Goal: Book appointment/travel/reservation

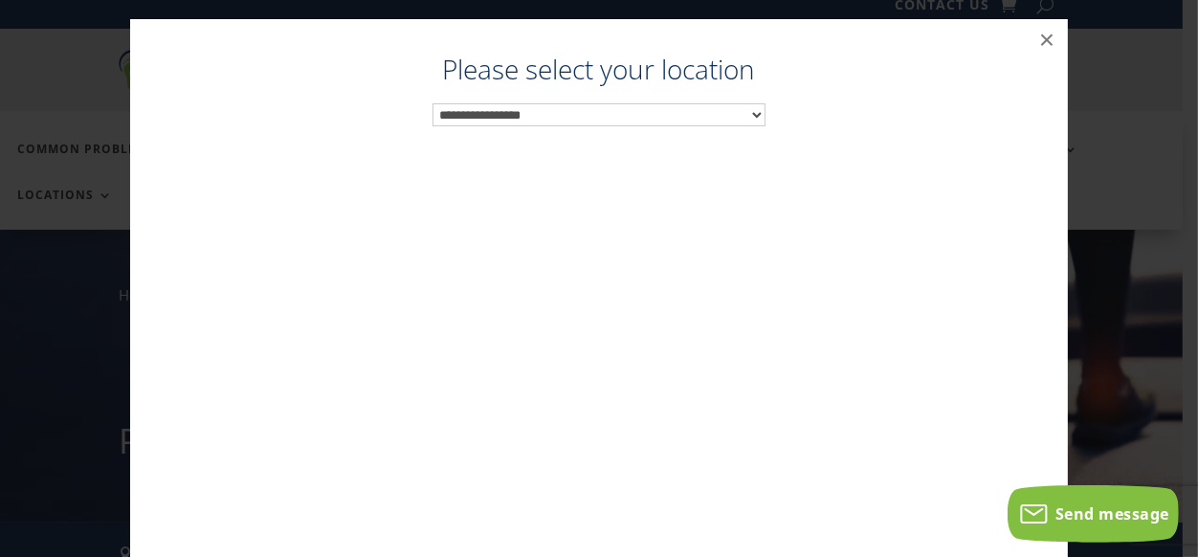
scroll to position [19, 0]
click at [432, 103] on select "**********" at bounding box center [599, 114] width 334 height 23
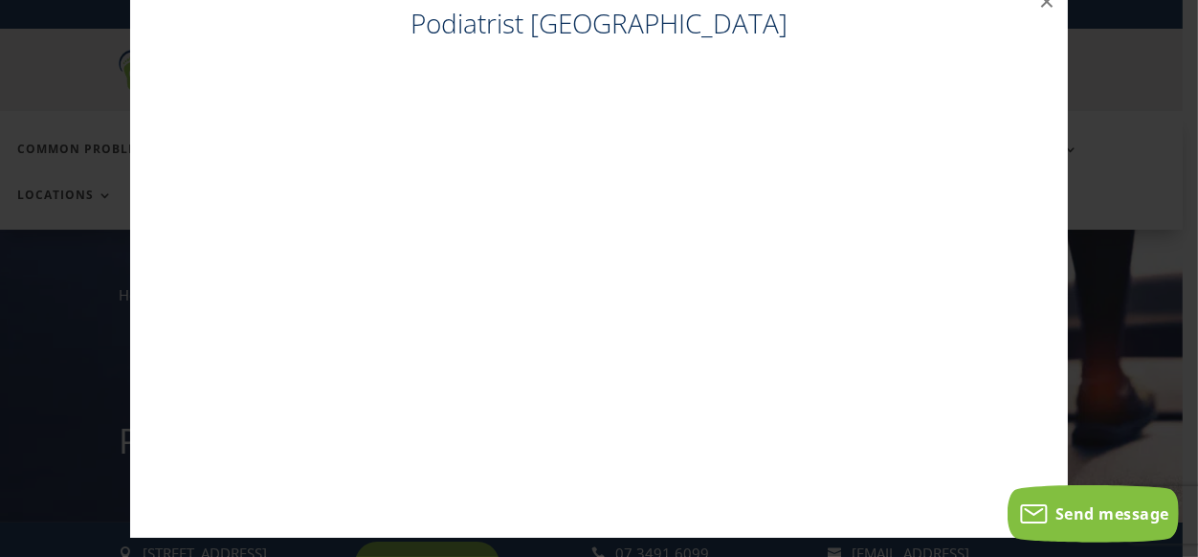
scroll to position [0, 0]
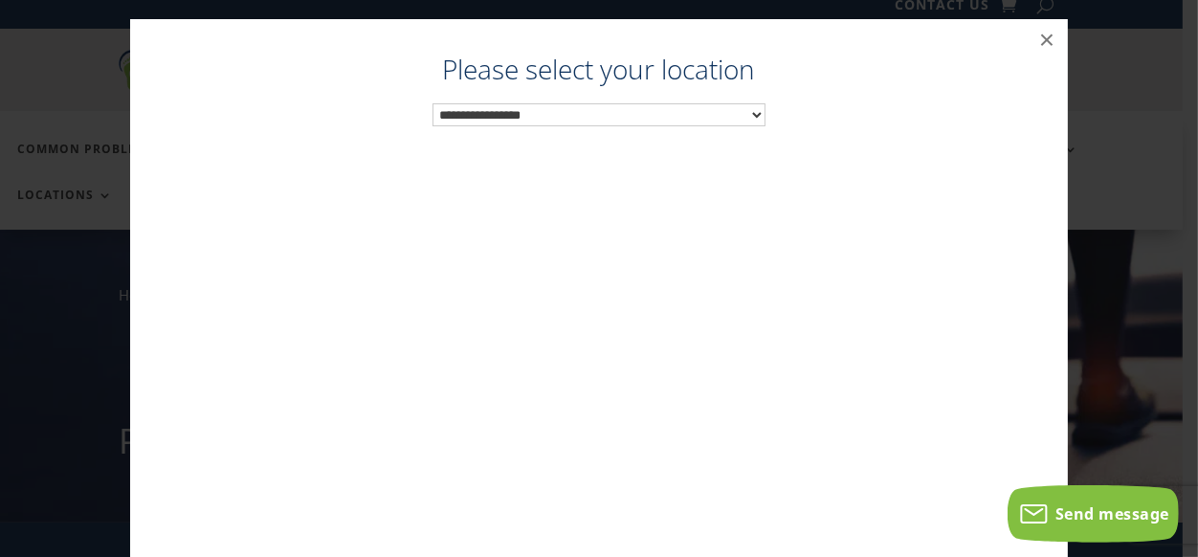
scroll to position [19, 0]
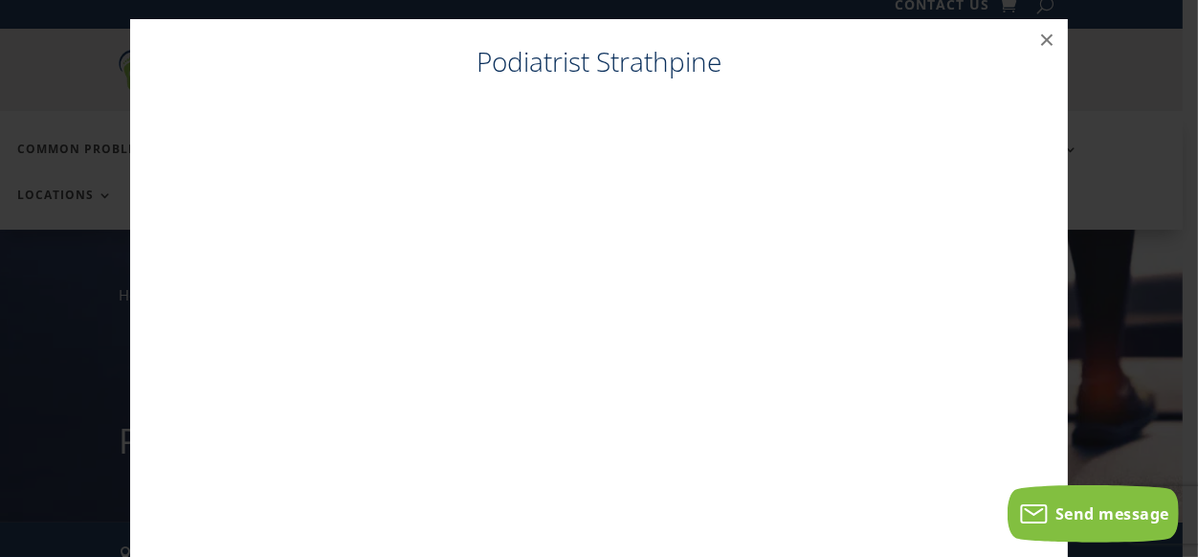
click at [1036, 37] on button "×" at bounding box center [1047, 40] width 42 height 42
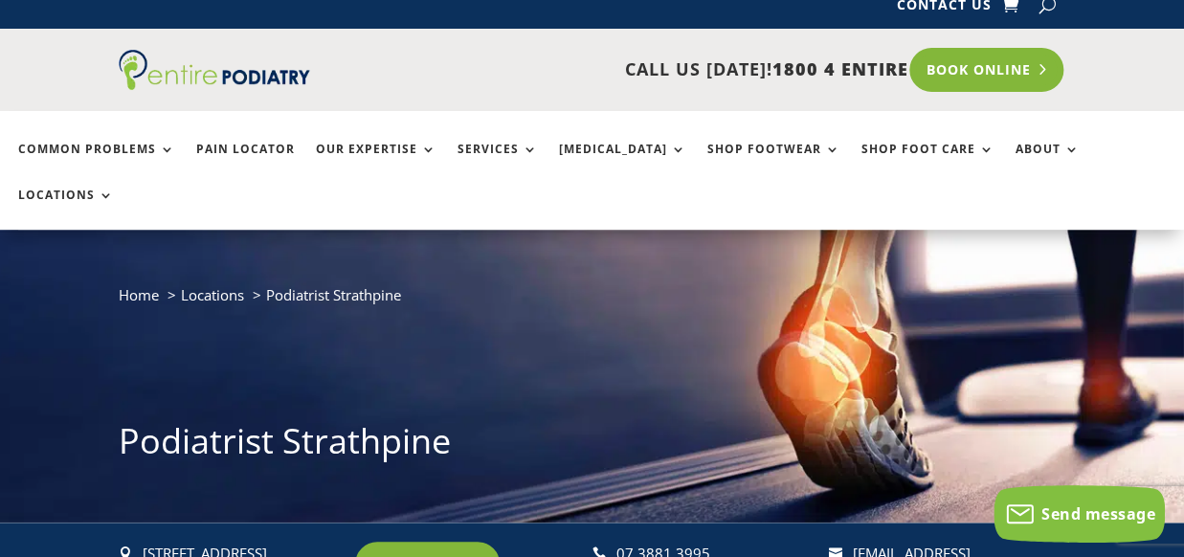
click at [965, 65] on link "Book Online" at bounding box center [986, 70] width 154 height 44
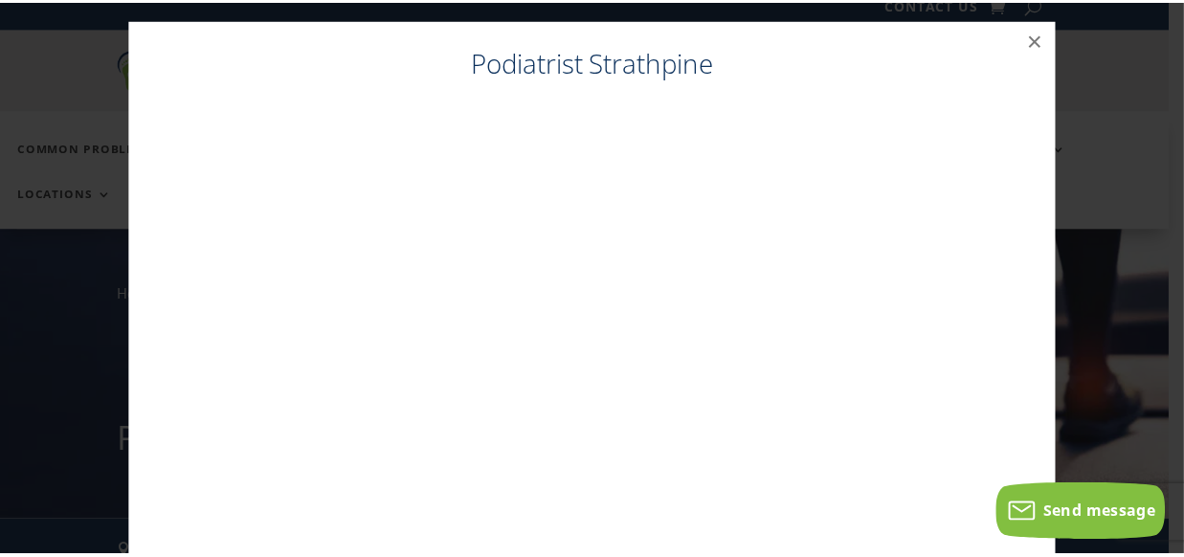
scroll to position [38, 0]
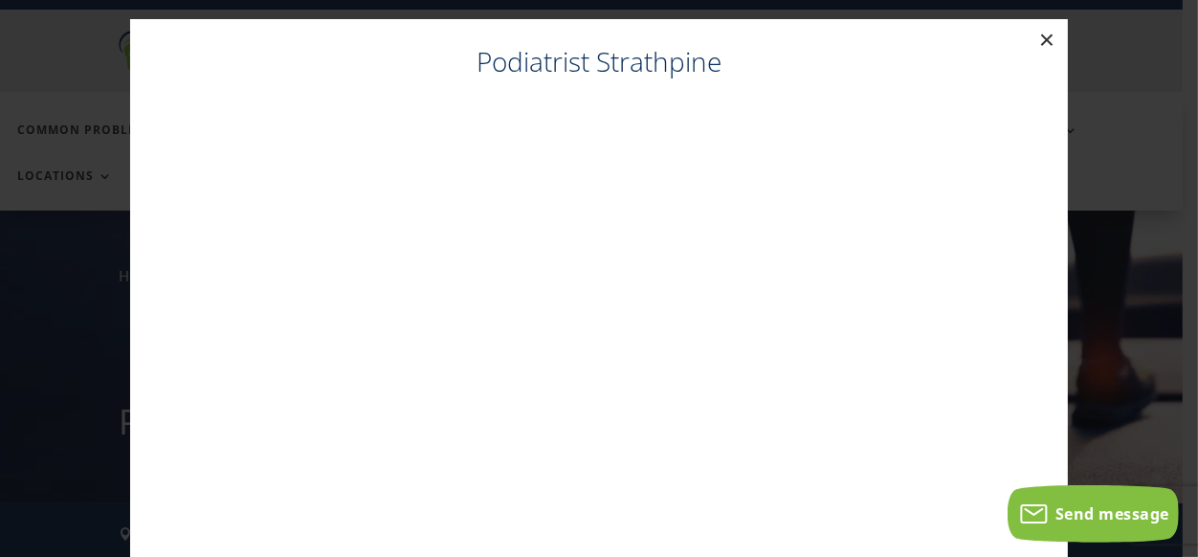
click at [1036, 36] on button "×" at bounding box center [1047, 40] width 42 height 42
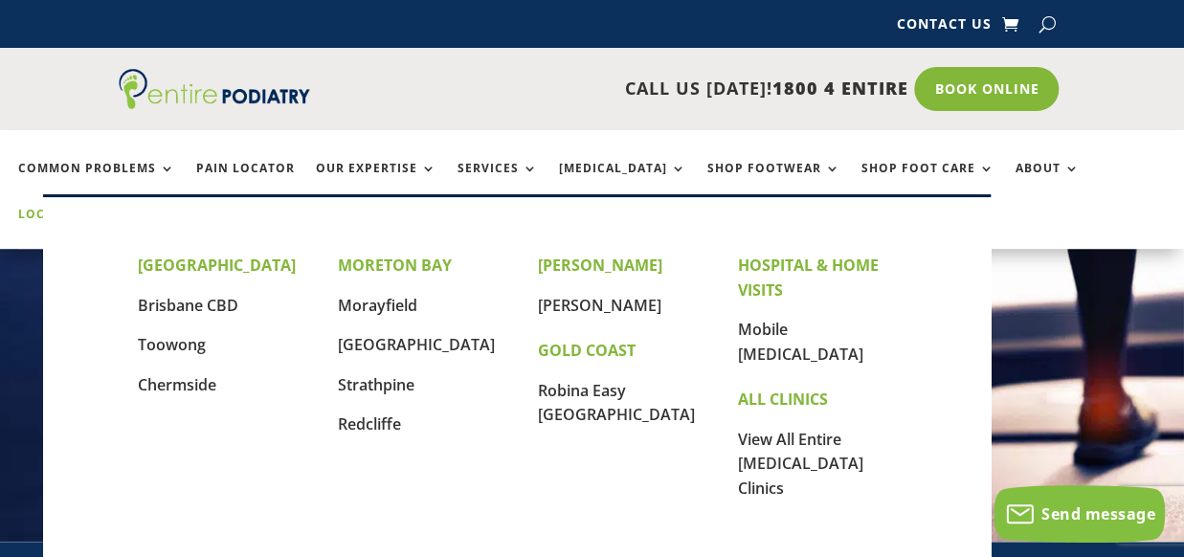
click at [114, 208] on link "Locations" at bounding box center [66, 228] width 96 height 41
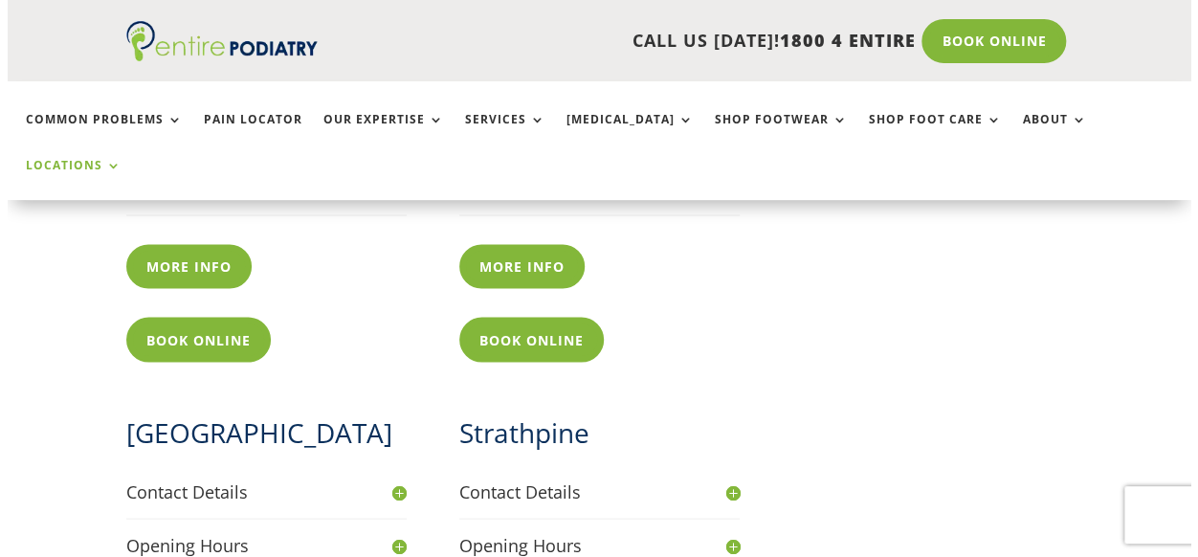
scroll to position [1474, 0]
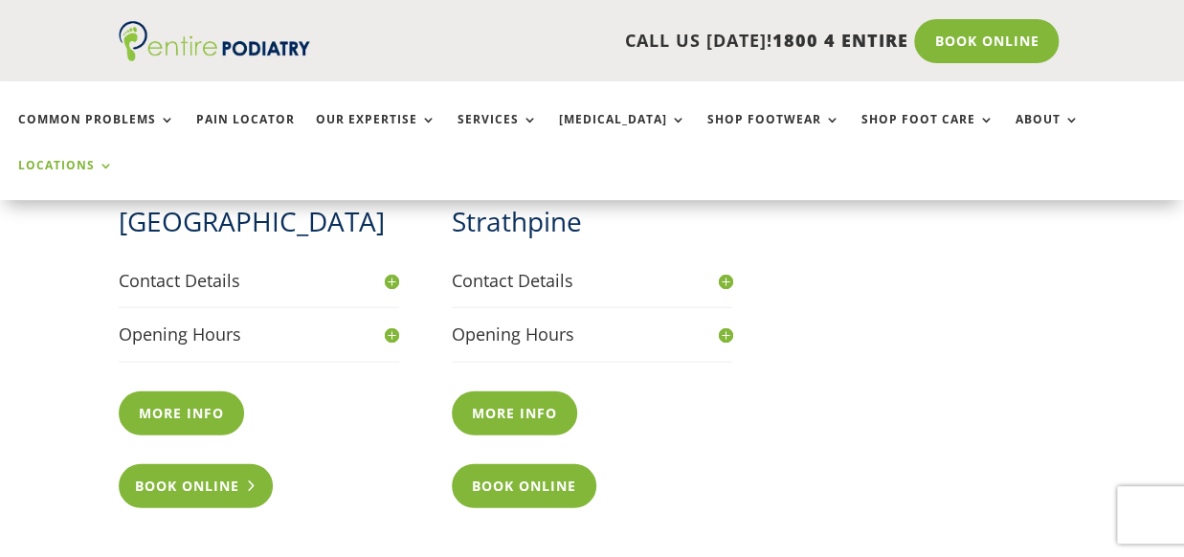
click at [167, 464] on link "Book Online" at bounding box center [196, 486] width 154 height 44
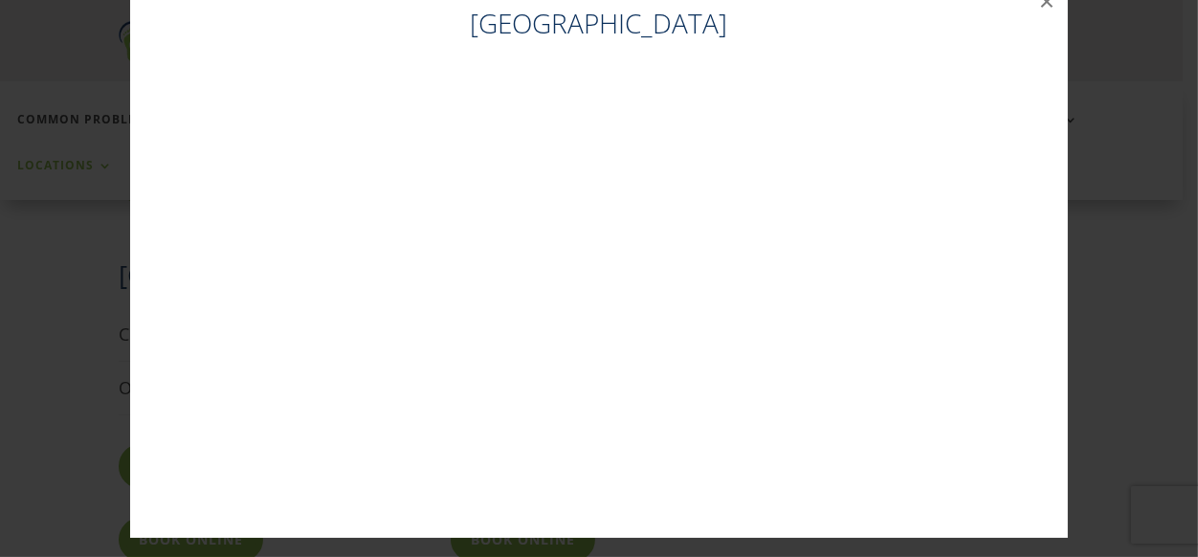
scroll to position [0, 0]
